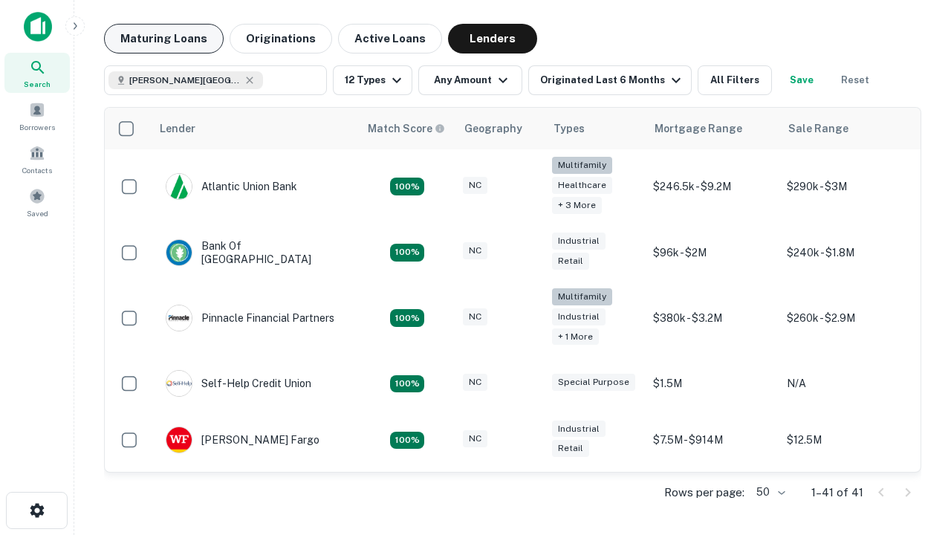
click at [163, 39] on button "Maturing Loans" at bounding box center [164, 39] width 120 height 30
